Goal: Task Accomplishment & Management: Manage account settings

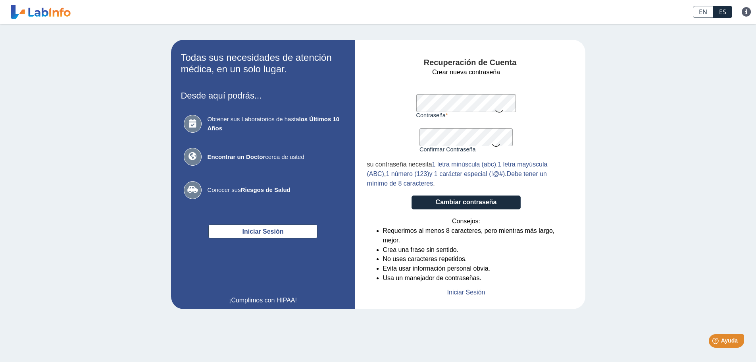
click at [498, 111] on icon at bounding box center [500, 110] width 10 height 15
click at [495, 144] on icon at bounding box center [496, 144] width 10 height 15
click at [486, 202] on button "Cambiar contraseña" at bounding box center [466, 202] width 109 height 14
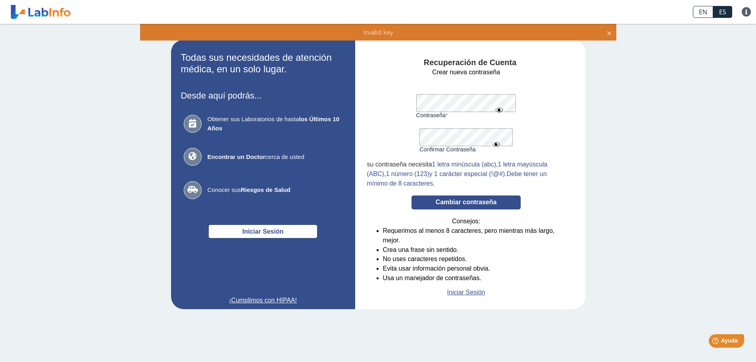
click at [469, 202] on button "Cambiar contraseña" at bounding box center [466, 202] width 109 height 14
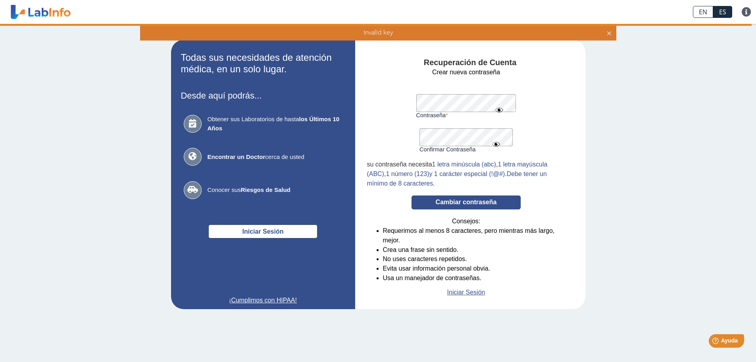
click at [489, 200] on button "Cambiar contraseña" at bounding box center [466, 202] width 109 height 14
click at [490, 199] on button "Cambiar contraseña" at bounding box center [466, 202] width 109 height 14
click at [609, 31] on icon at bounding box center [609, 32] width 6 height 9
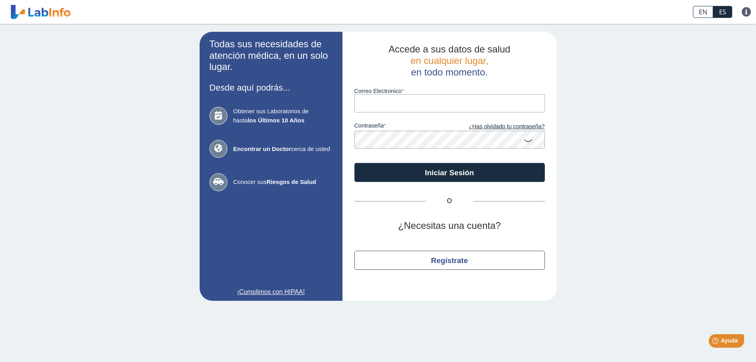
click at [412, 100] on input "Correo Electronico" at bounding box center [449, 103] width 190 height 18
type input "kairos_voo@yahoo.com"
click at [504, 127] on link "¿Has olvidado tu contraseña?" at bounding box center [497, 126] width 95 height 9
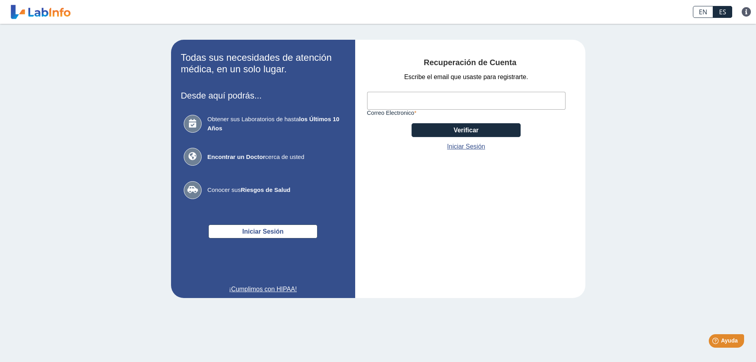
click at [417, 104] on input "Correo Electronico" at bounding box center [466, 101] width 198 height 18
type input "kairos_voo@yahoo.com"
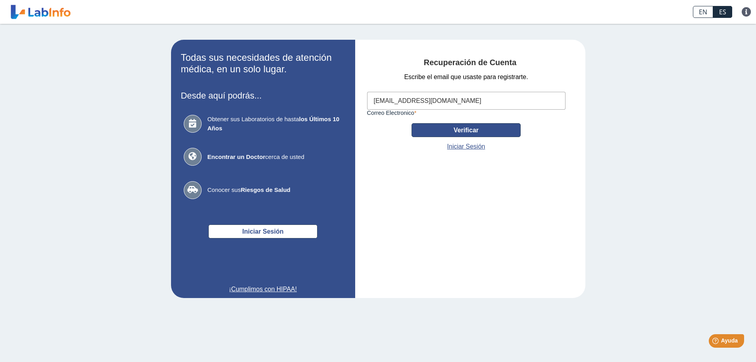
click at [470, 127] on button "Verificar" at bounding box center [466, 130] width 109 height 14
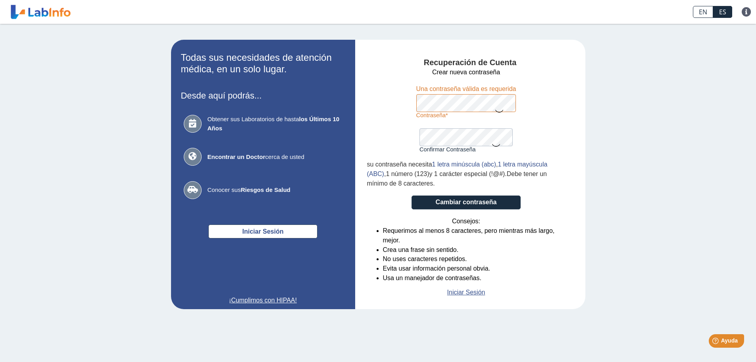
click at [502, 110] on icon at bounding box center [500, 110] width 10 height 15
click at [496, 146] on icon at bounding box center [496, 144] width 10 height 15
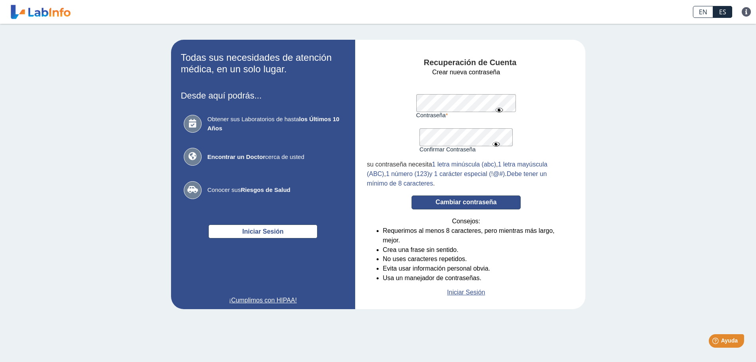
click at [489, 201] on button "Cambiar contraseña" at bounding box center [466, 202] width 109 height 14
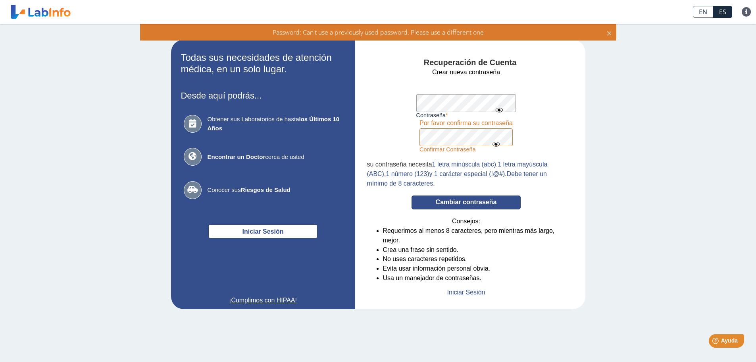
click at [475, 202] on button "Cambiar contraseña" at bounding box center [466, 202] width 109 height 14
click at [486, 202] on button "Cambiar contraseña" at bounding box center [466, 202] width 109 height 14
click at [468, 201] on button "Cambiar contraseña" at bounding box center [466, 202] width 109 height 14
click at [491, 201] on button "Cambiar contraseña" at bounding box center [466, 202] width 109 height 14
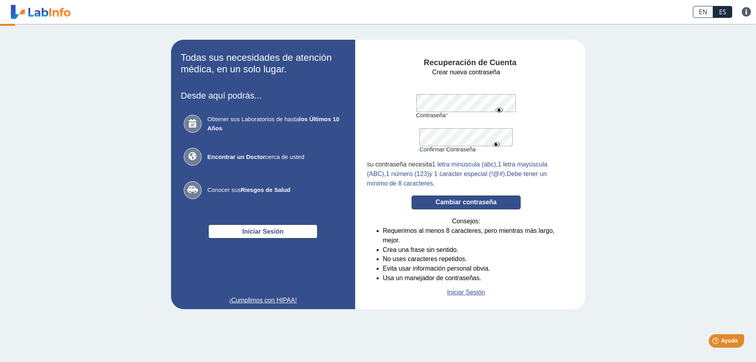
click at [489, 200] on button "Cambiar contraseña" at bounding box center [466, 202] width 109 height 14
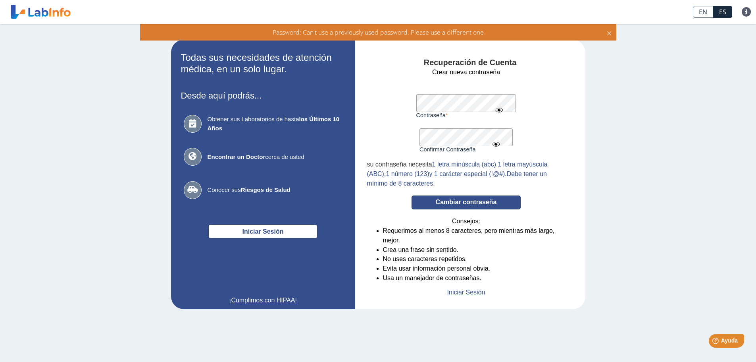
click at [488, 199] on button "Cambiar contraseña" at bounding box center [466, 202] width 109 height 14
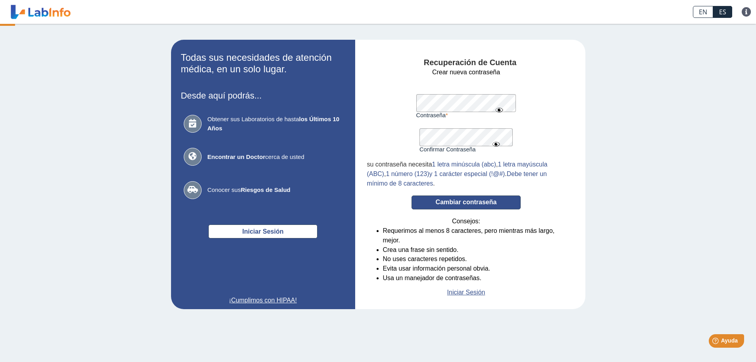
click at [487, 199] on button "Cambiar contraseña" at bounding box center [466, 202] width 109 height 14
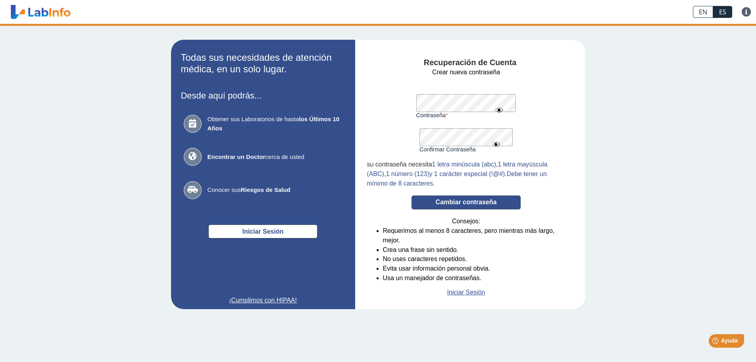
click at [487, 199] on button "Cambiar contraseña" at bounding box center [466, 202] width 109 height 14
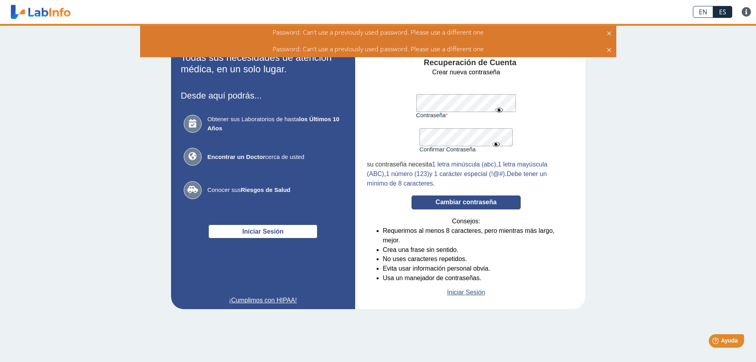
click at [486, 199] on button "Cambiar contraseña" at bounding box center [466, 202] width 109 height 14
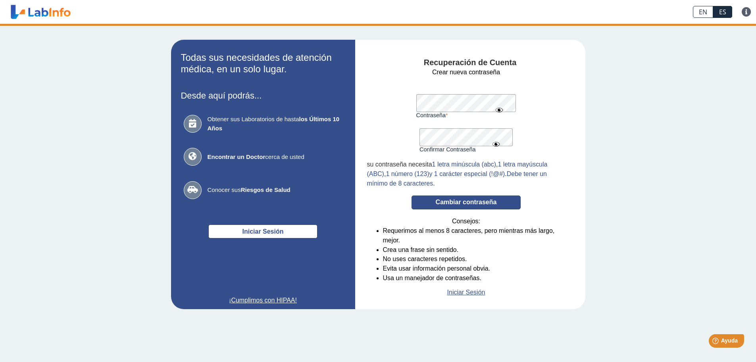
click at [486, 199] on button "Cambiar contraseña" at bounding box center [466, 202] width 109 height 14
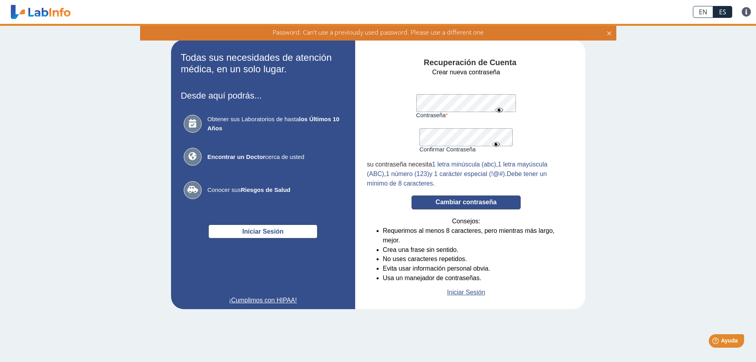
click at [486, 199] on button "Cambiar contraseña" at bounding box center [466, 202] width 109 height 14
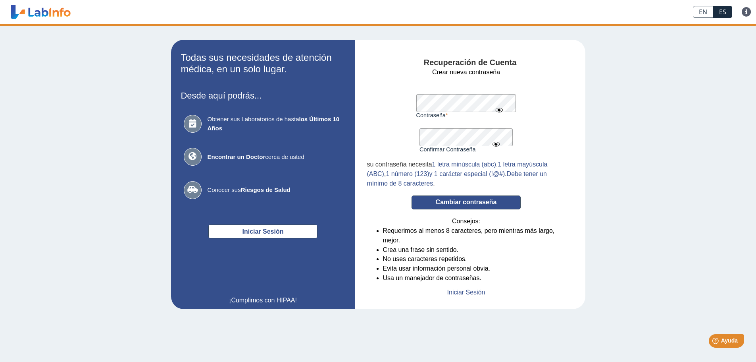
click at [486, 199] on button "Cambiar contraseña" at bounding box center [466, 202] width 109 height 14
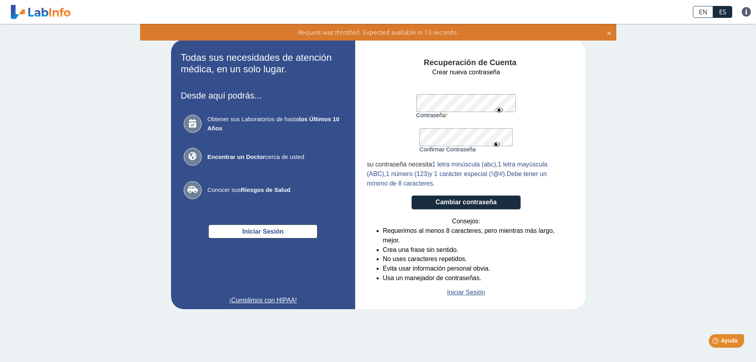
click at [610, 33] on icon at bounding box center [609, 32] width 6 height 9
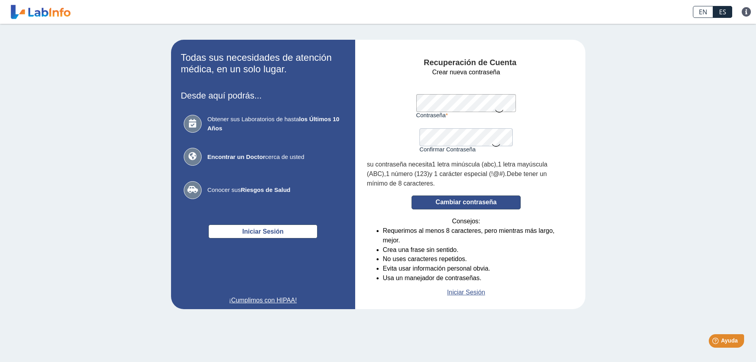
click at [479, 205] on button "Cambiar contraseña" at bounding box center [466, 202] width 109 height 14
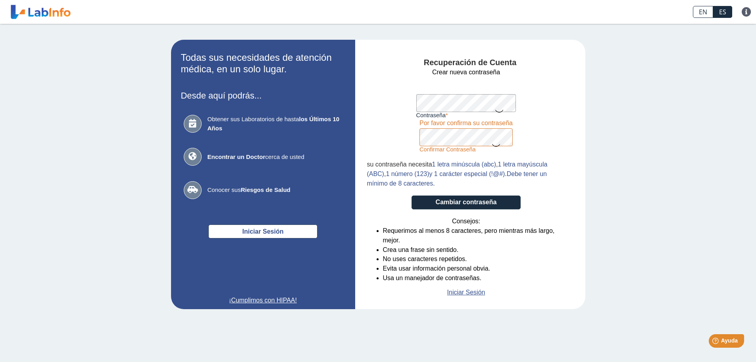
click at [499, 111] on icon at bounding box center [500, 110] width 10 height 15
click at [496, 145] on icon at bounding box center [496, 144] width 10 height 15
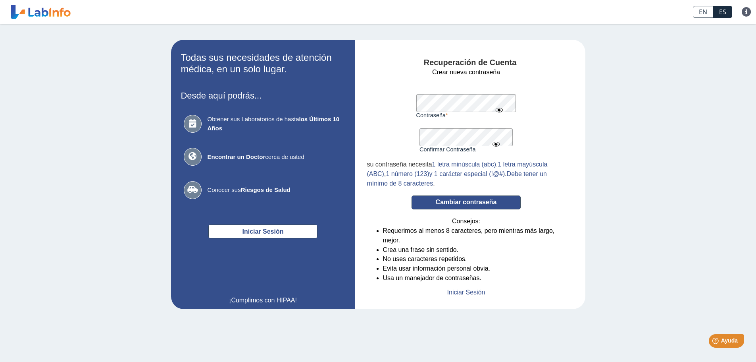
click at [489, 202] on button "Cambiar contraseña" at bounding box center [466, 202] width 109 height 14
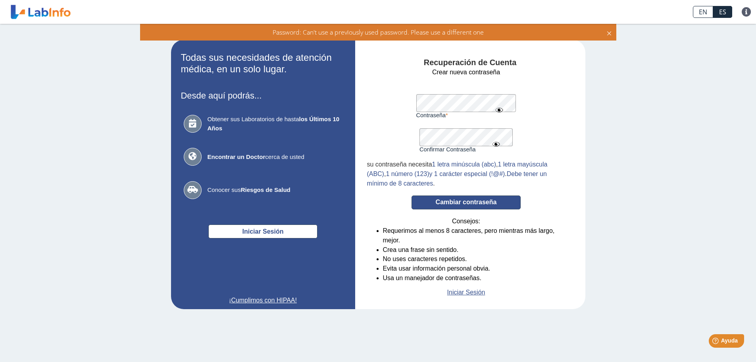
click at [471, 202] on button "Cambiar contraseña" at bounding box center [466, 202] width 109 height 14
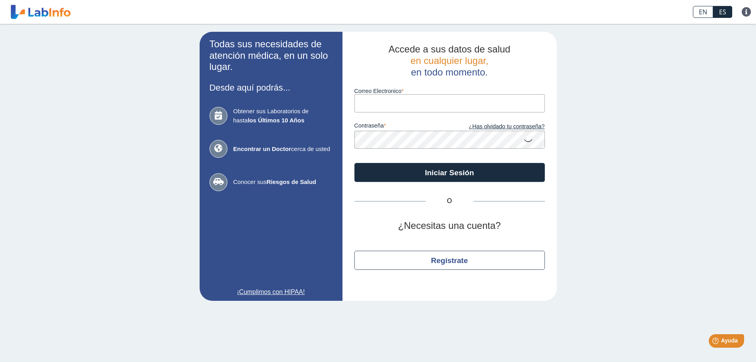
click at [376, 102] on input "Correo Electronico" at bounding box center [449, 103] width 190 height 18
type input "[EMAIL_ADDRESS][DOMAIN_NAME]"
click at [506, 128] on link "¿Has olvidado tu contraseña?" at bounding box center [497, 126] width 95 height 9
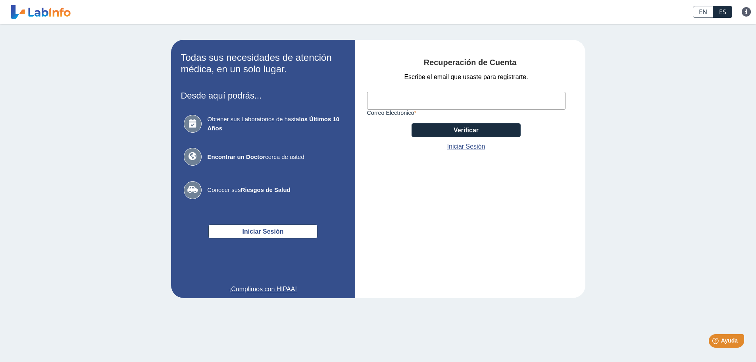
click at [383, 101] on input "Correo Electronico" at bounding box center [466, 101] width 198 height 18
type input "[EMAIL_ADDRESS][DOMAIN_NAME]"
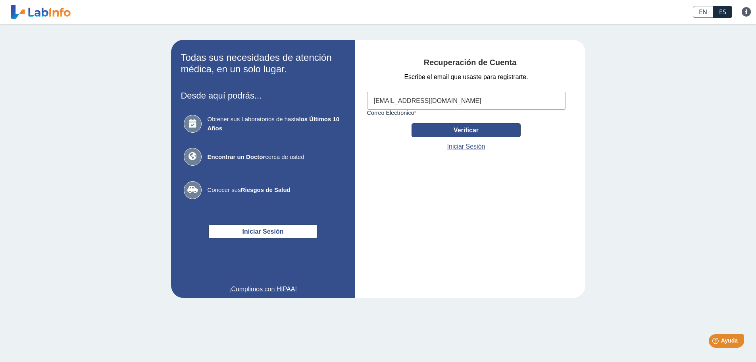
click at [462, 128] on button "Verificar" at bounding box center [466, 130] width 109 height 14
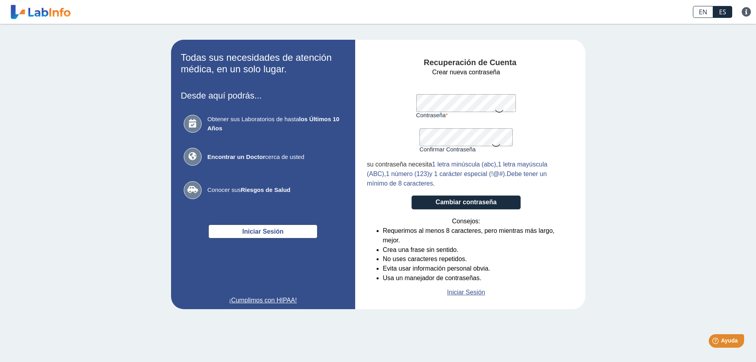
click at [498, 109] on icon at bounding box center [500, 110] width 10 height 15
click at [498, 146] on icon at bounding box center [496, 144] width 10 height 15
click at [485, 202] on button "Cambiar contraseña" at bounding box center [466, 202] width 109 height 14
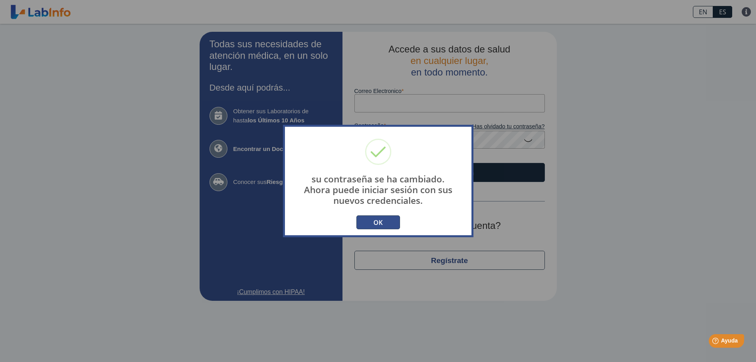
click at [393, 223] on button "OK" at bounding box center [378, 222] width 44 height 14
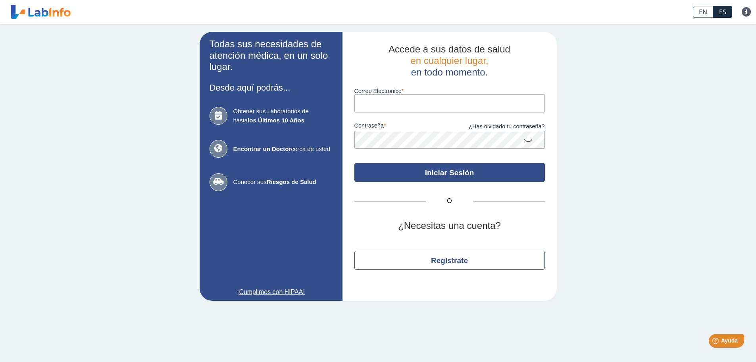
click at [441, 175] on button "Iniciar Sesión" at bounding box center [449, 172] width 190 height 19
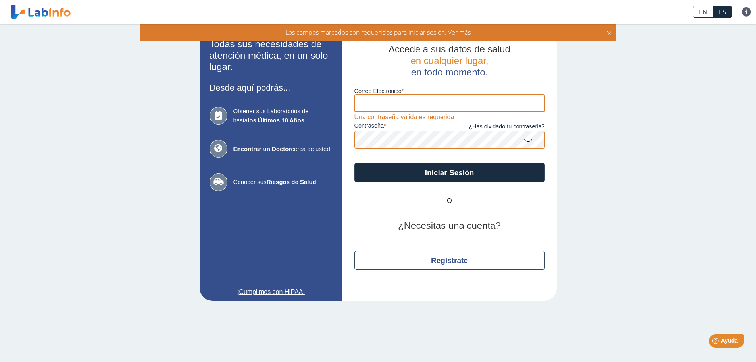
click at [373, 101] on input "Correo Electronico" at bounding box center [449, 103] width 190 height 18
type input "[EMAIL_ADDRESS][DOMAIN_NAME]"
click at [529, 141] on icon at bounding box center [528, 139] width 10 height 15
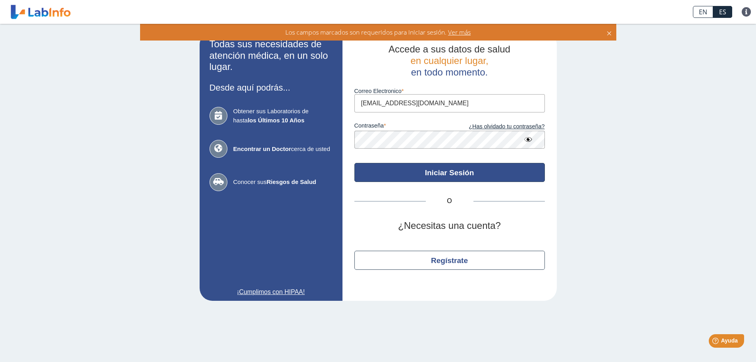
click at [450, 173] on button "Iniciar Sesión" at bounding box center [449, 172] width 190 height 19
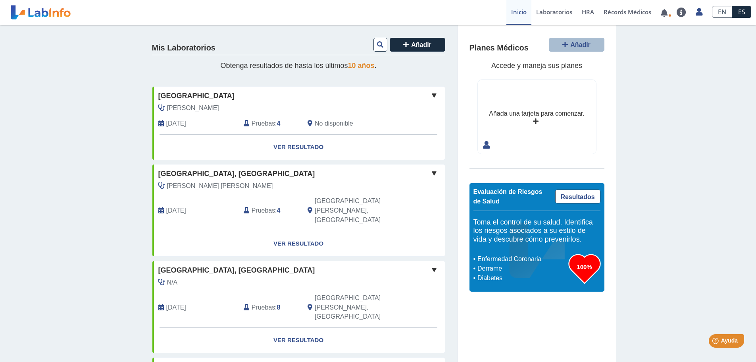
click at [430, 93] on span at bounding box center [434, 95] width 10 height 10
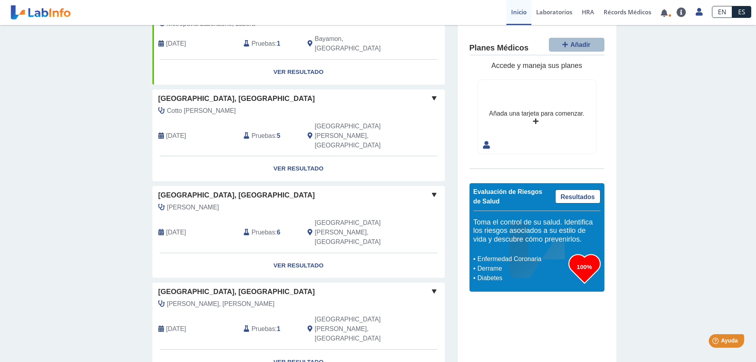
scroll to position [476, 0]
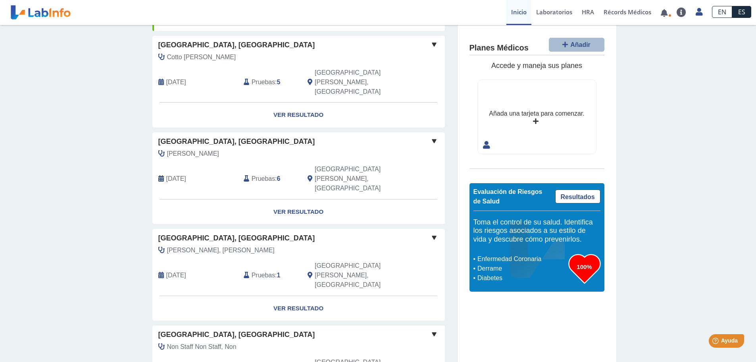
click at [186, 174] on span "[DATE]" at bounding box center [176, 179] width 20 height 10
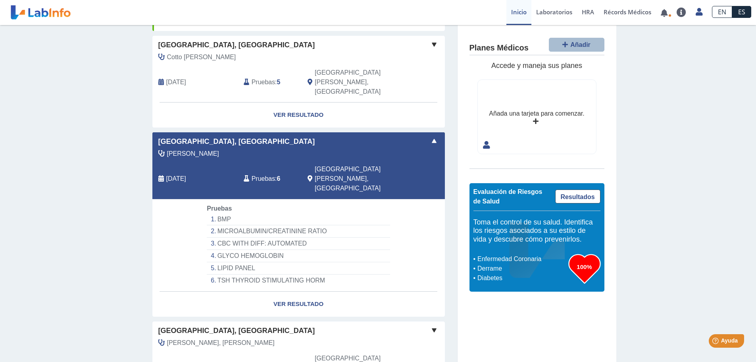
click at [268, 250] on li "GLYCO HEMOGLOBIN" at bounding box center [298, 256] width 183 height 12
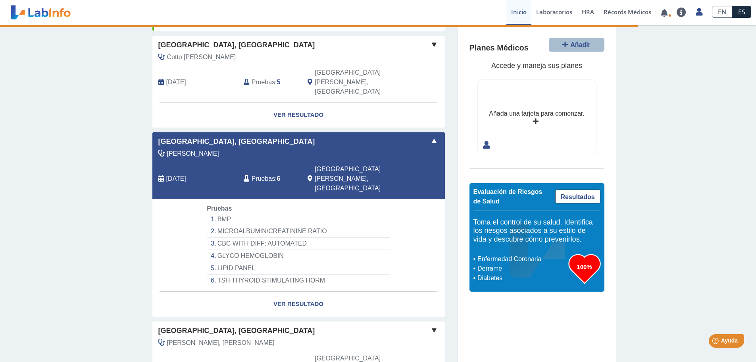
select select "**********"
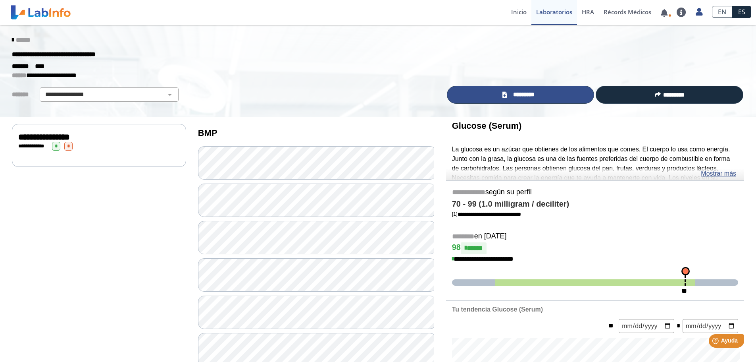
click at [503, 95] on icon at bounding box center [504, 95] width 4 height 6
